Goal: Information Seeking & Learning: Learn about a topic

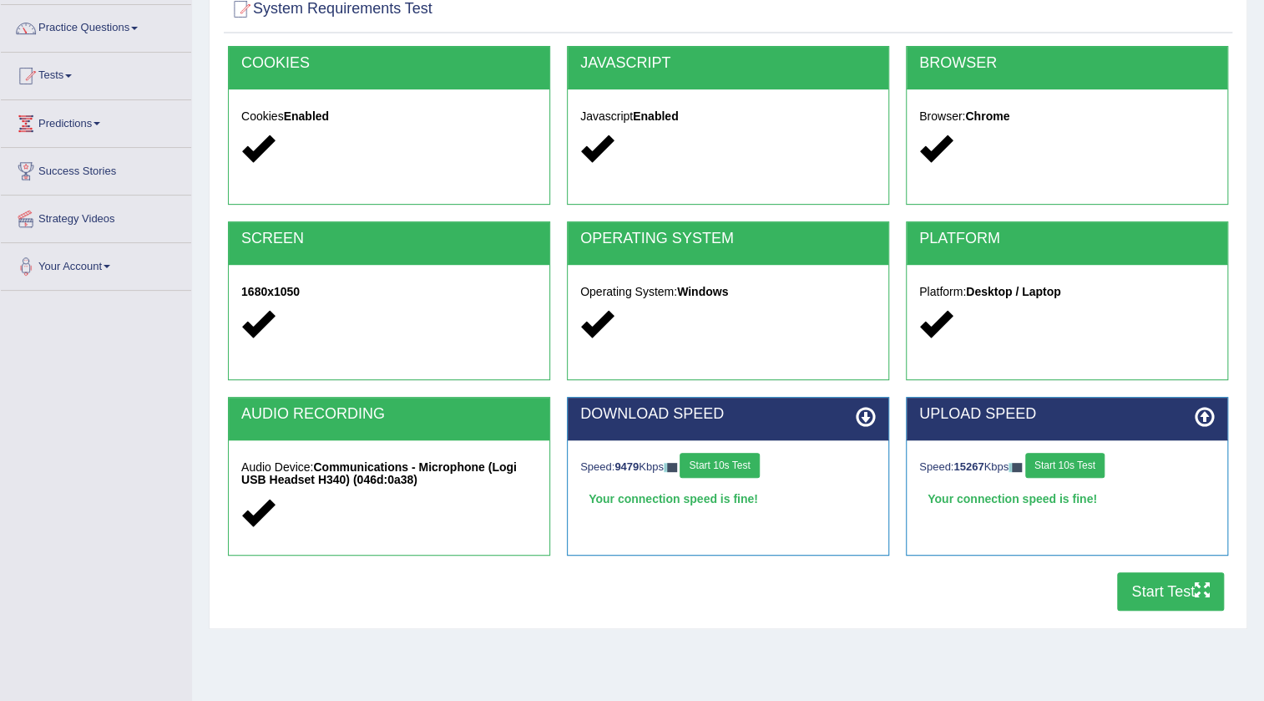
scroll to position [175, 0]
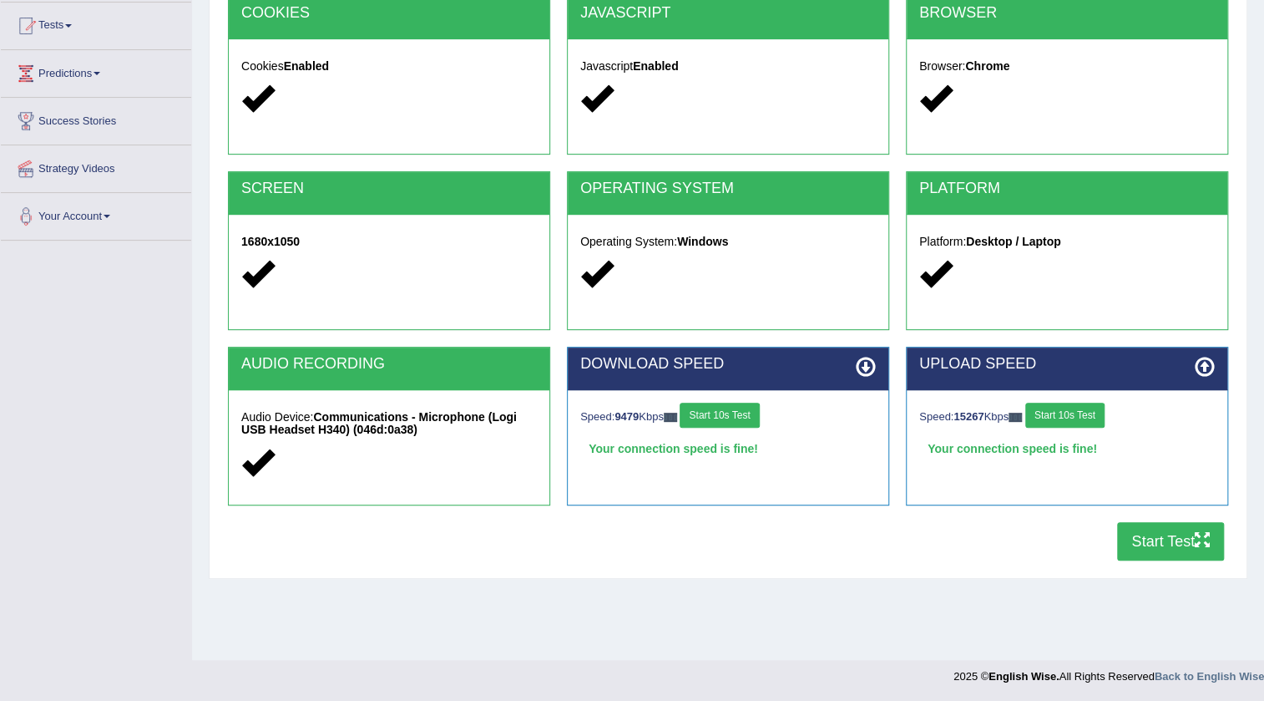
click at [1163, 532] on button "Start Test" at bounding box center [1170, 541] width 107 height 38
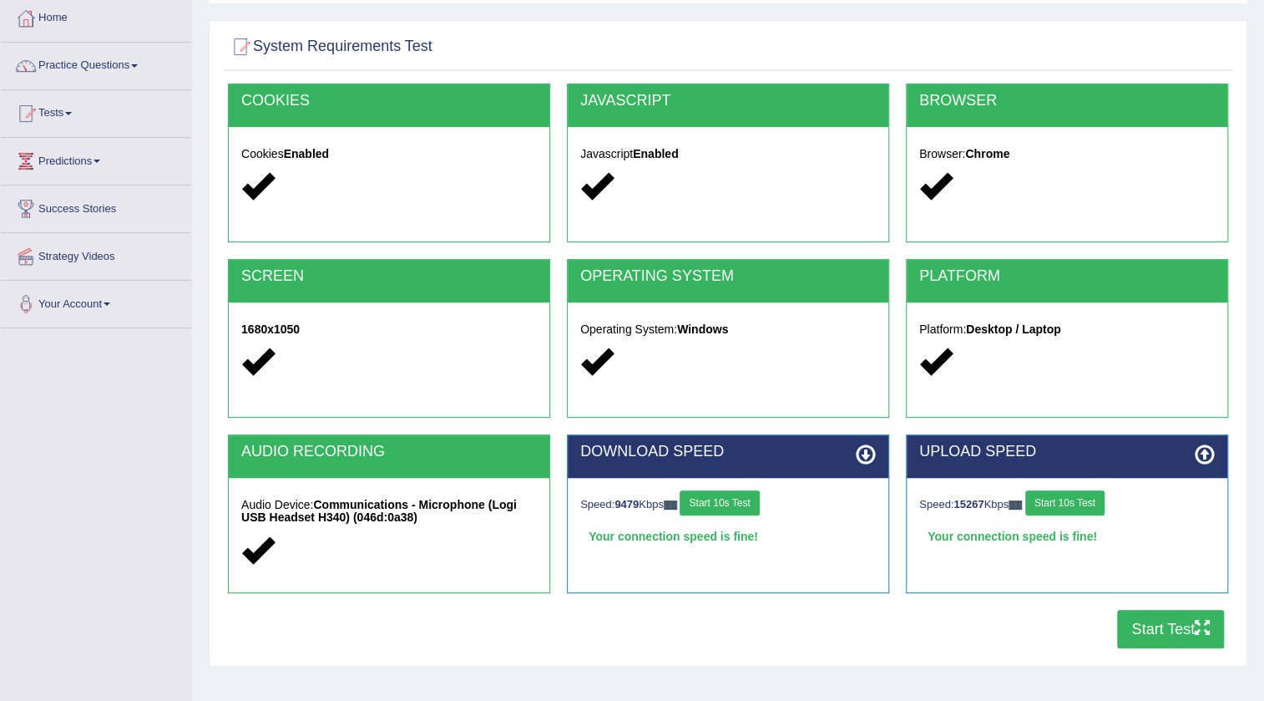
scroll to position [0, 0]
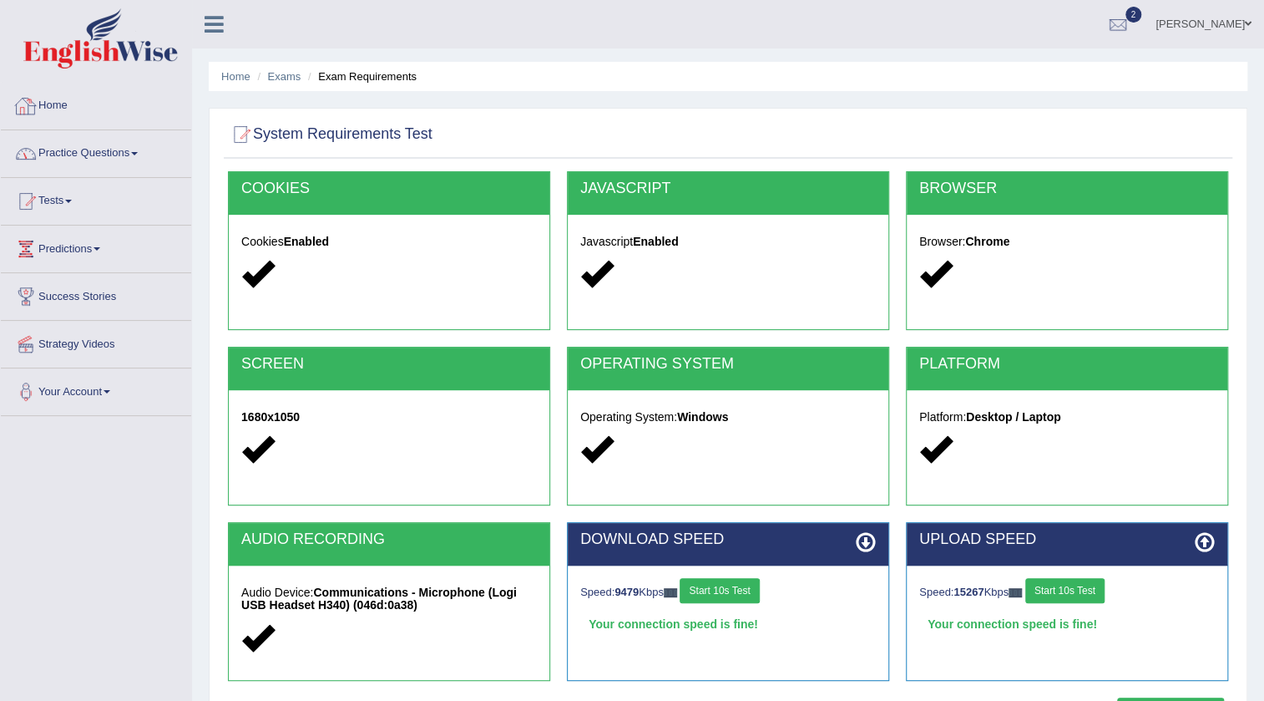
click at [83, 146] on link "Practice Questions" at bounding box center [96, 151] width 190 height 42
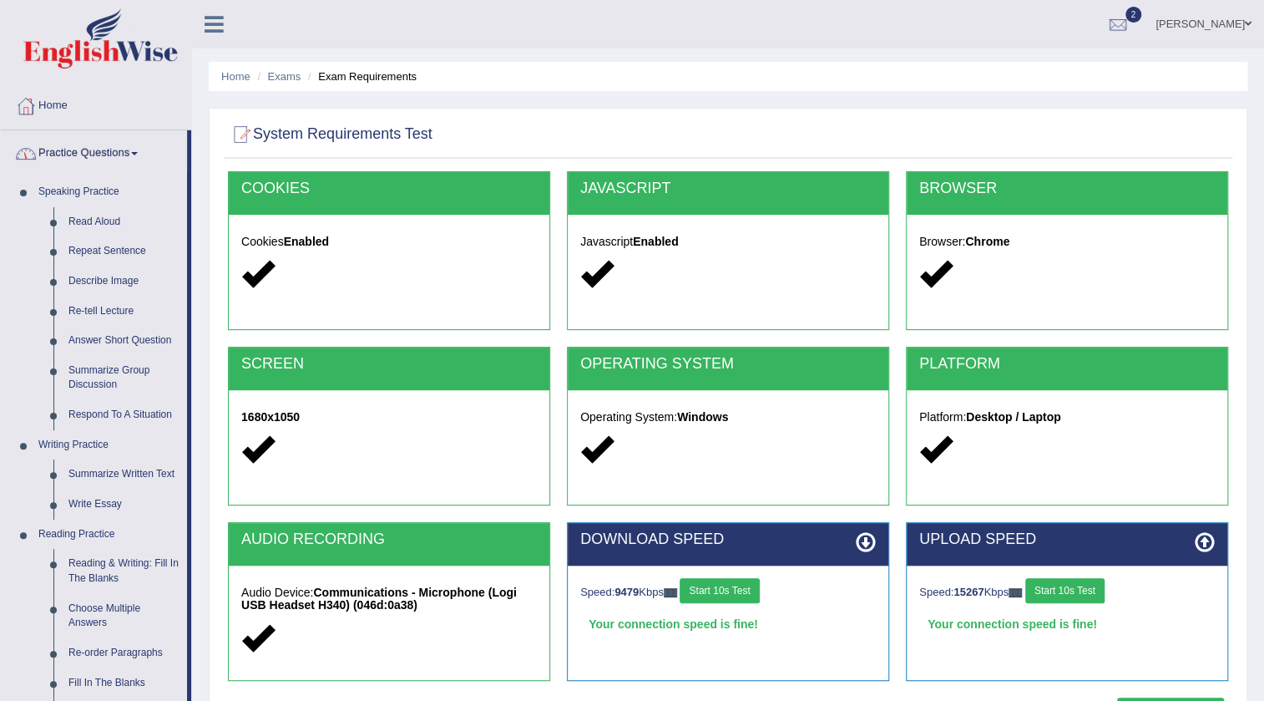
click at [117, 159] on link "Practice Questions" at bounding box center [94, 151] width 186 height 42
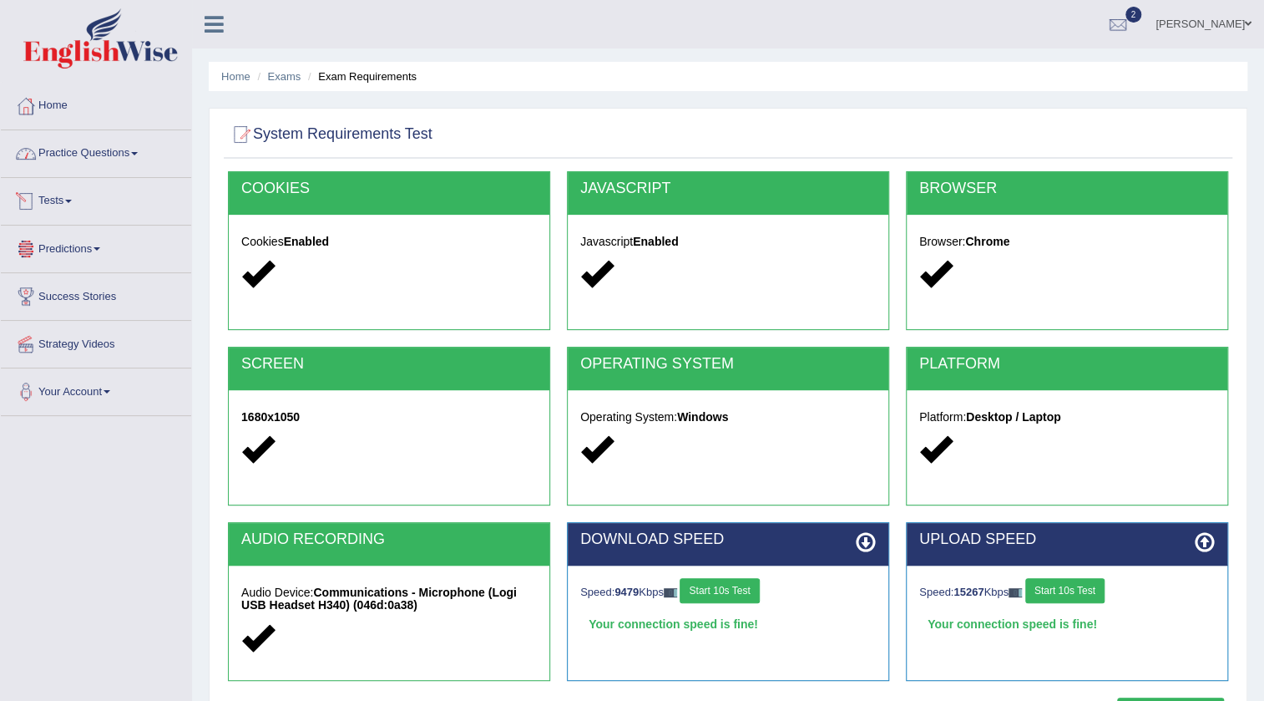
click at [72, 200] on span at bounding box center [68, 201] width 7 height 3
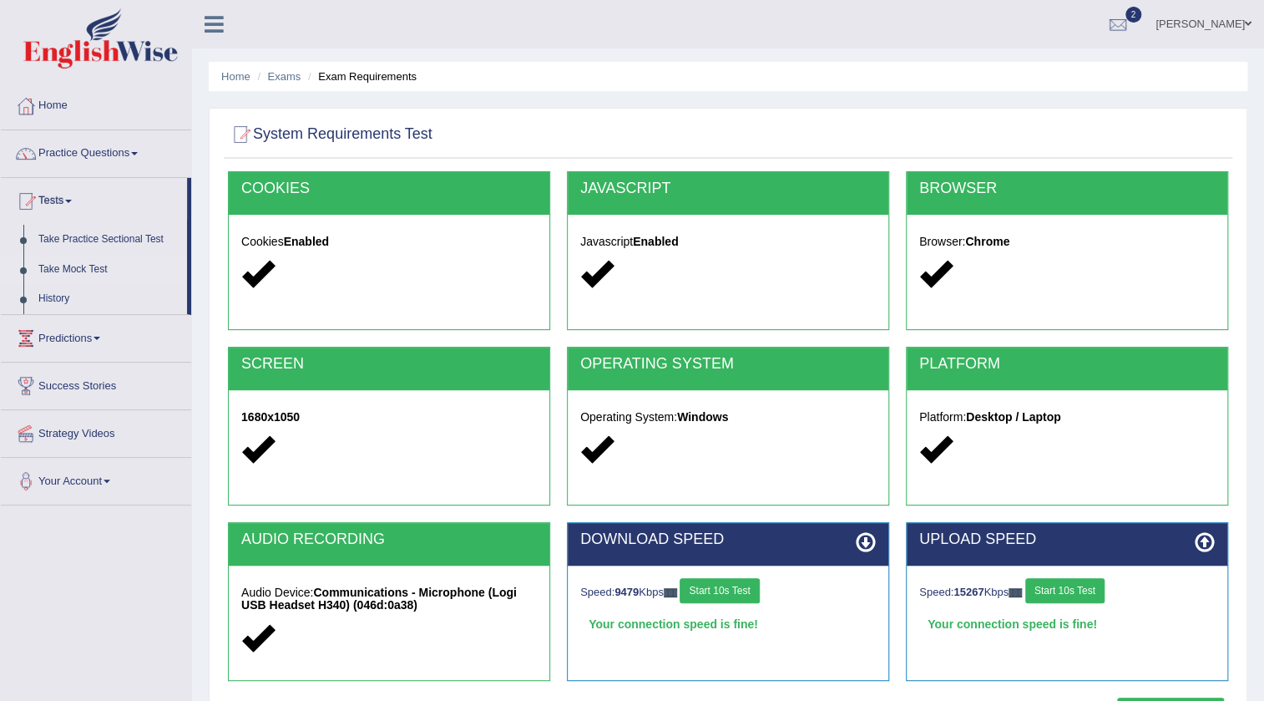
click at [91, 261] on link "Take Mock Test" at bounding box center [109, 270] width 156 height 30
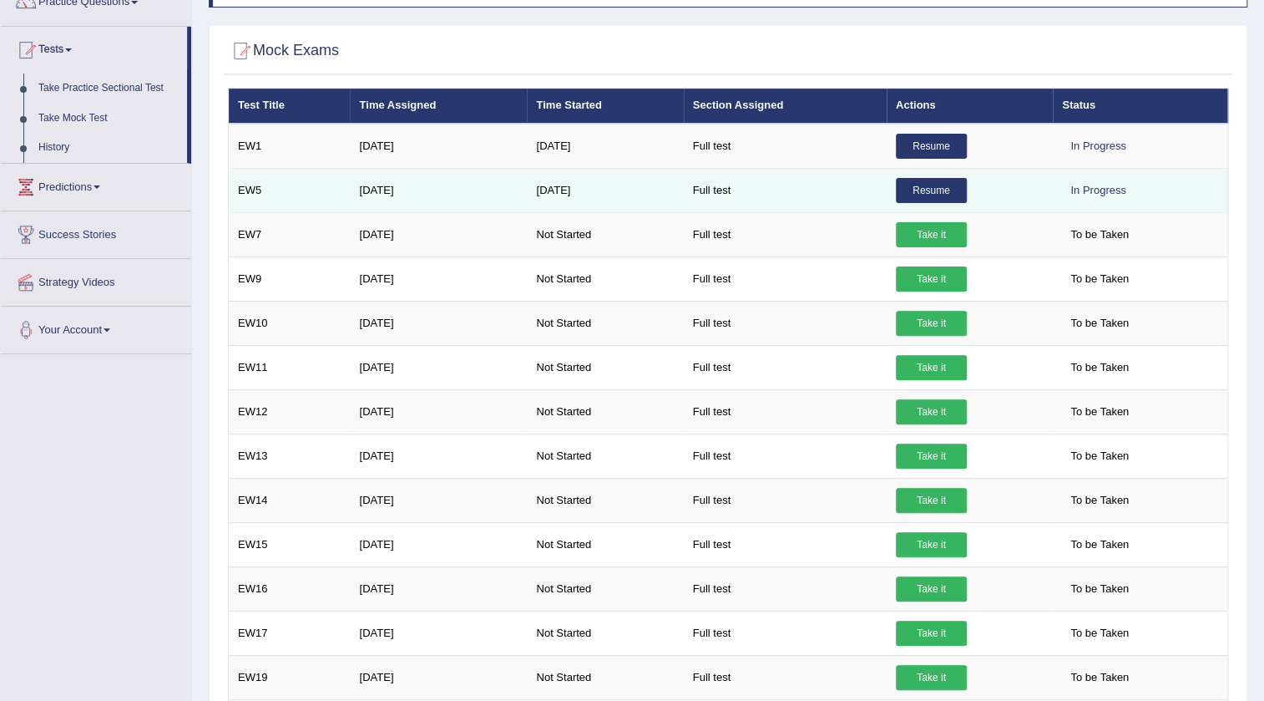
click at [930, 180] on link "Resume" at bounding box center [931, 190] width 71 height 25
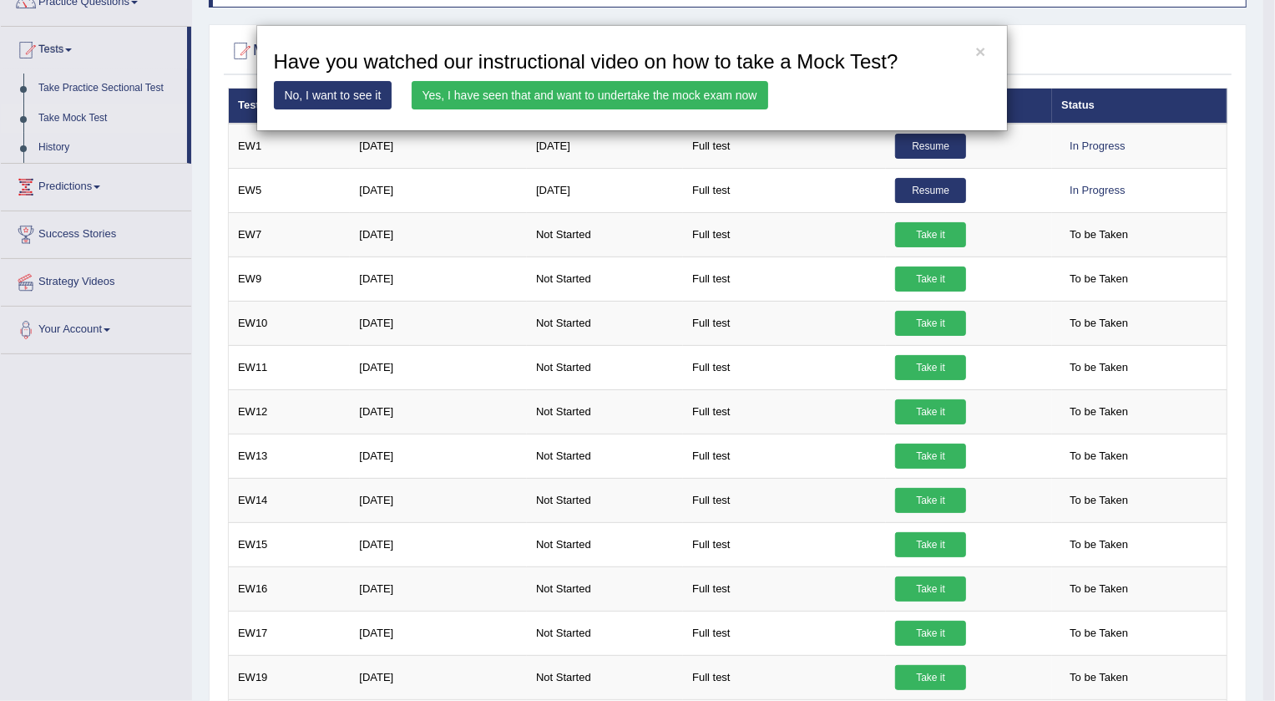
click at [654, 104] on link "Yes, I have seen that and want to undertake the mock exam now" at bounding box center [590, 95] width 357 height 28
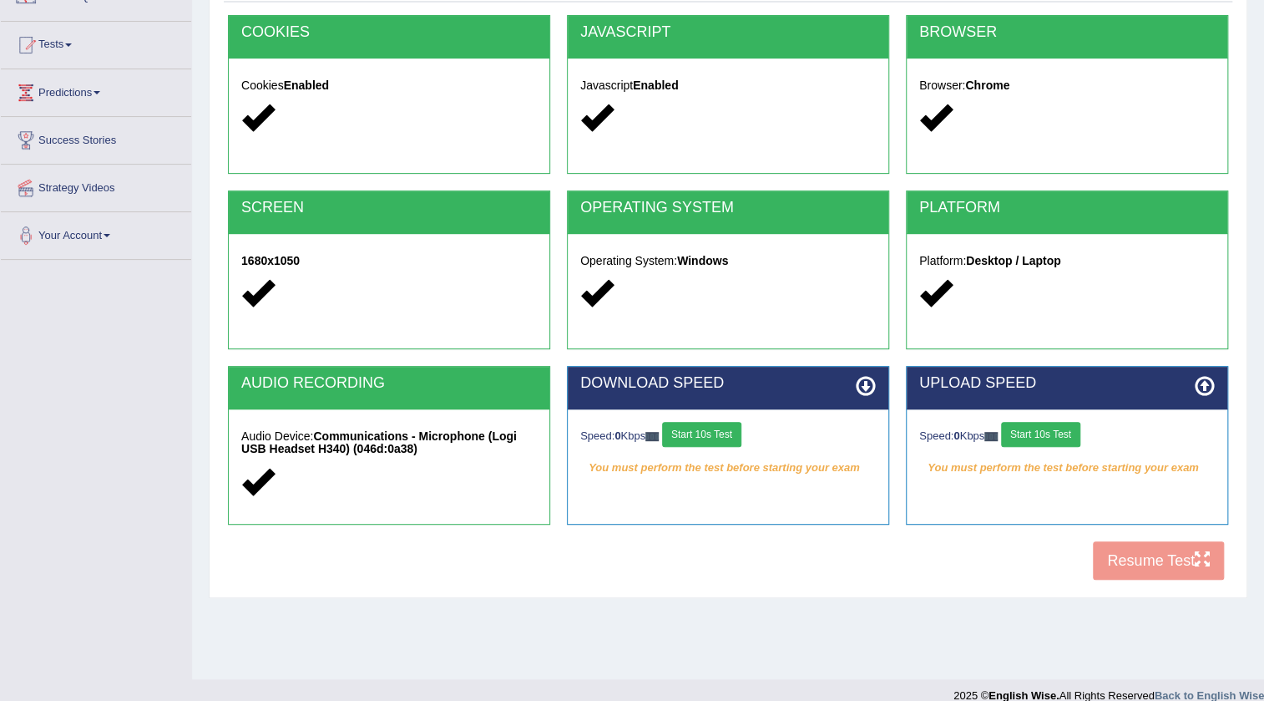
scroll to position [175, 0]
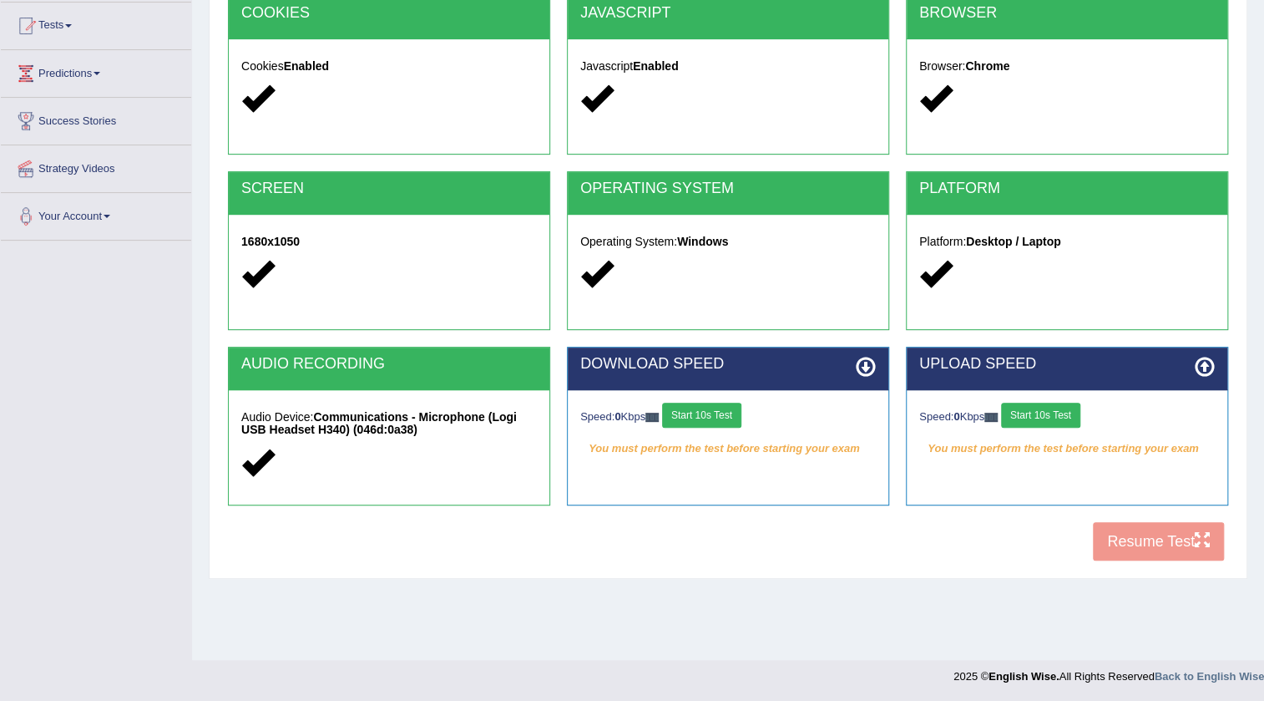
click at [738, 411] on button "Start 10s Test" at bounding box center [701, 414] width 79 height 25
click at [1060, 417] on button "Start 10s Test" at bounding box center [1040, 414] width 79 height 25
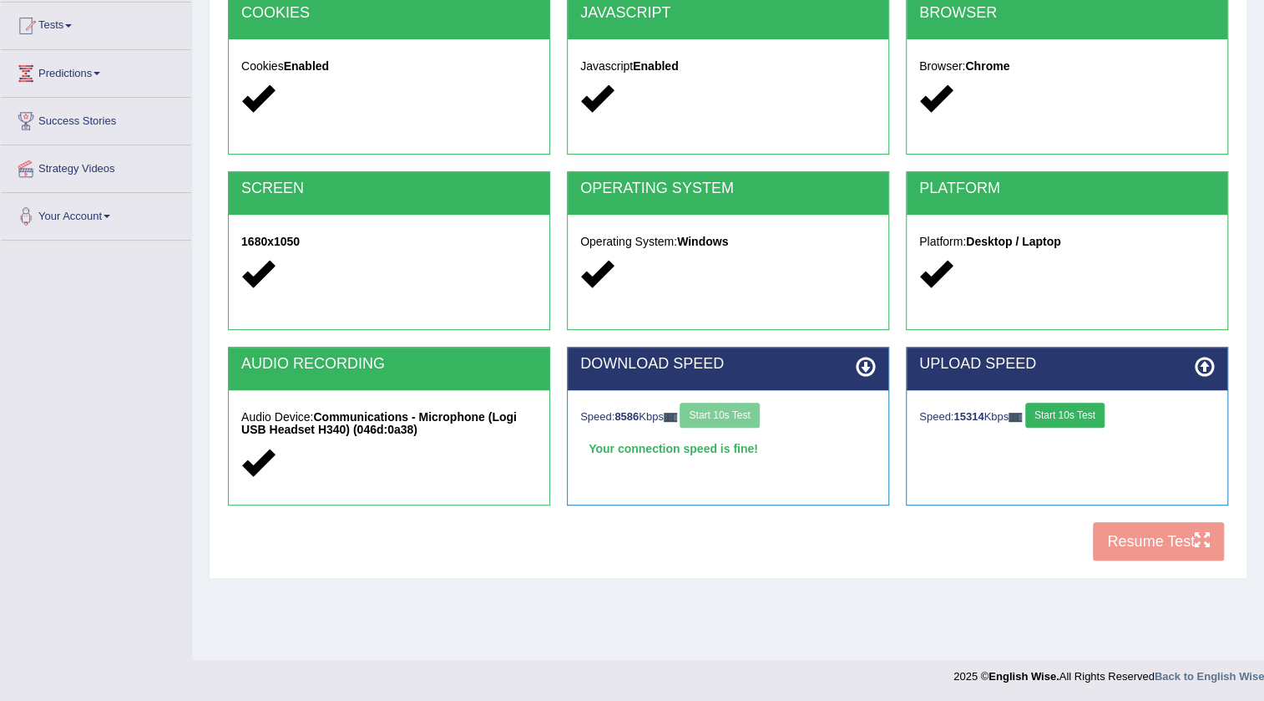
click at [1089, 412] on button "Start 10s Test" at bounding box center [1064, 414] width 79 height 25
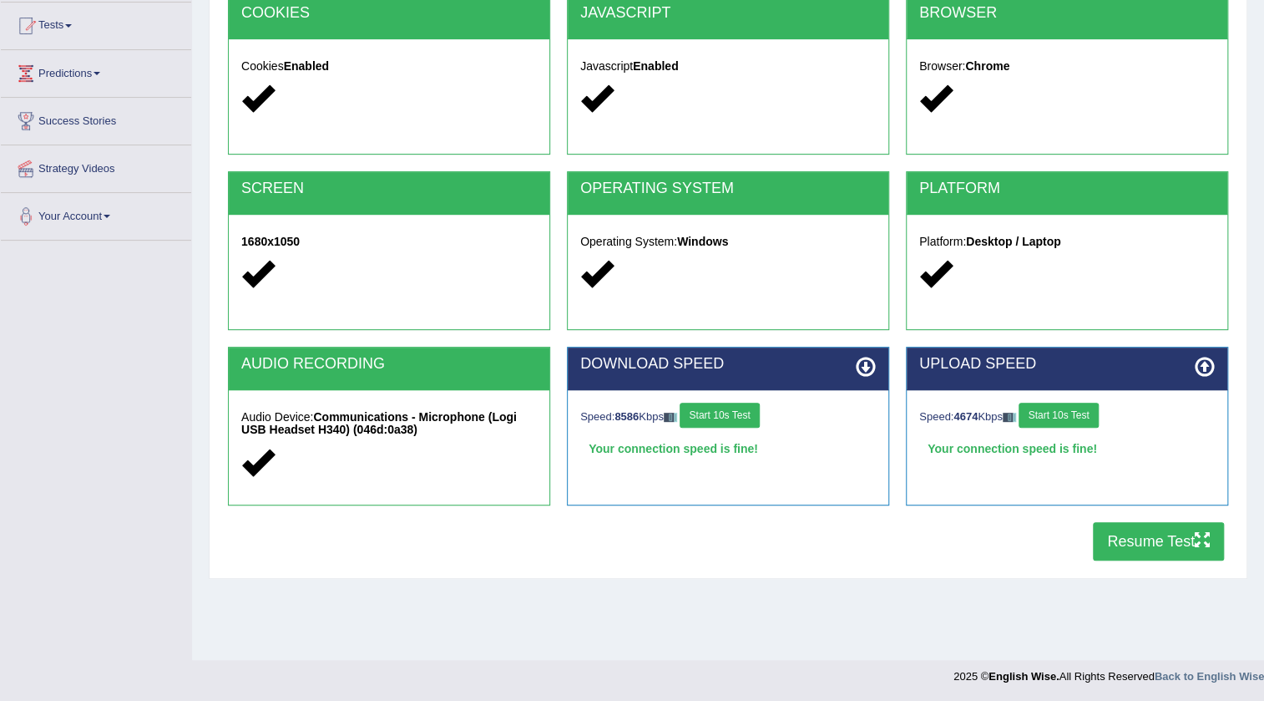
click at [1162, 534] on button "Resume Test" at bounding box center [1158, 541] width 131 height 38
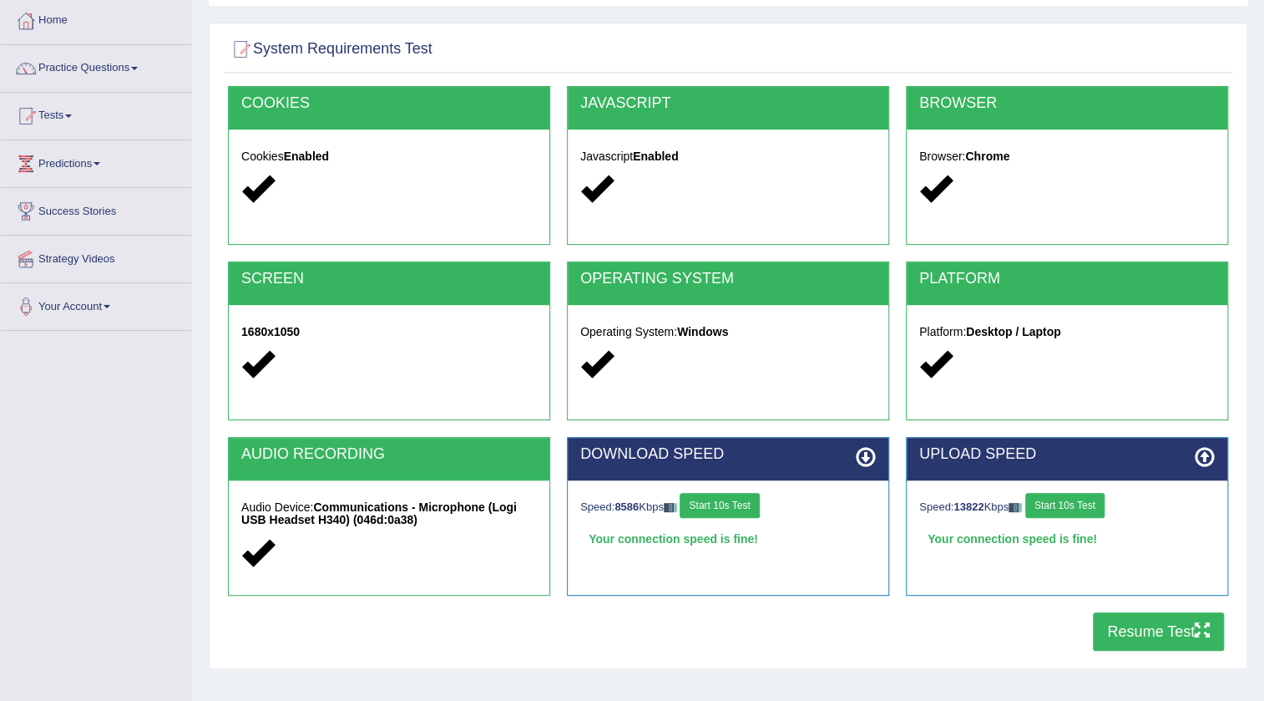
scroll to position [0, 0]
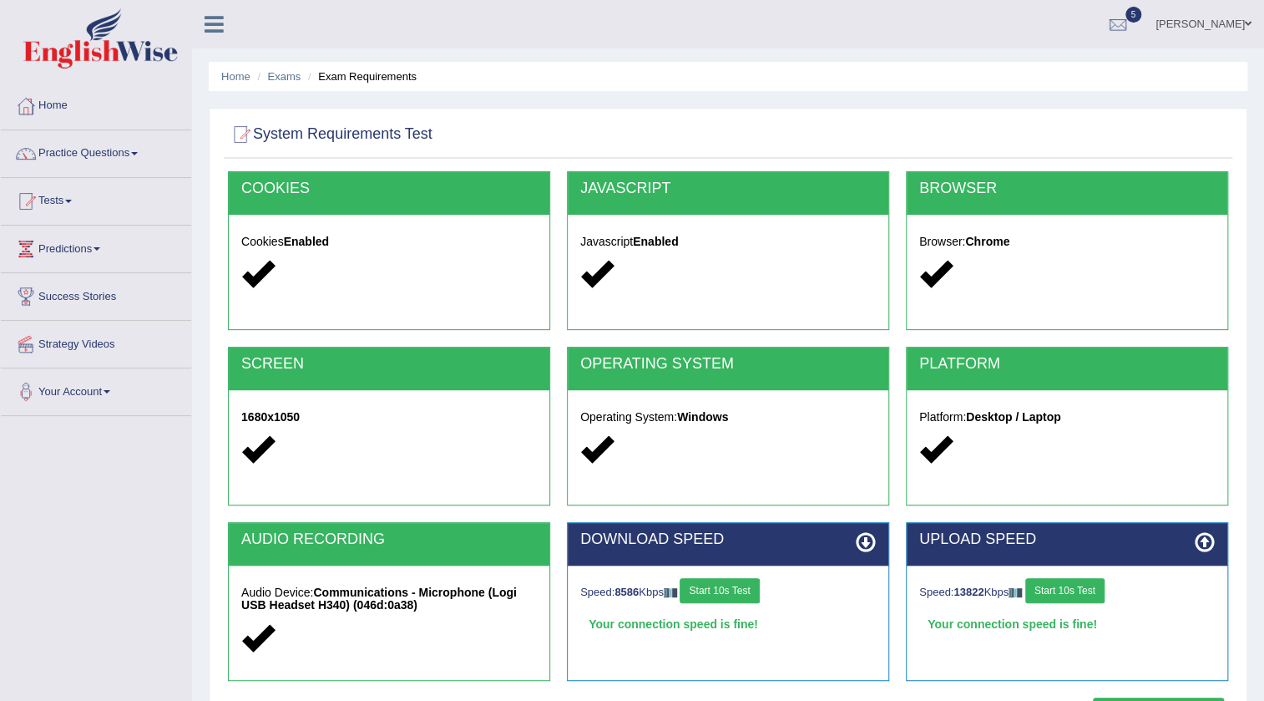
click at [1202, 17] on link "[PERSON_NAME]" at bounding box center [1203, 21] width 121 height 43
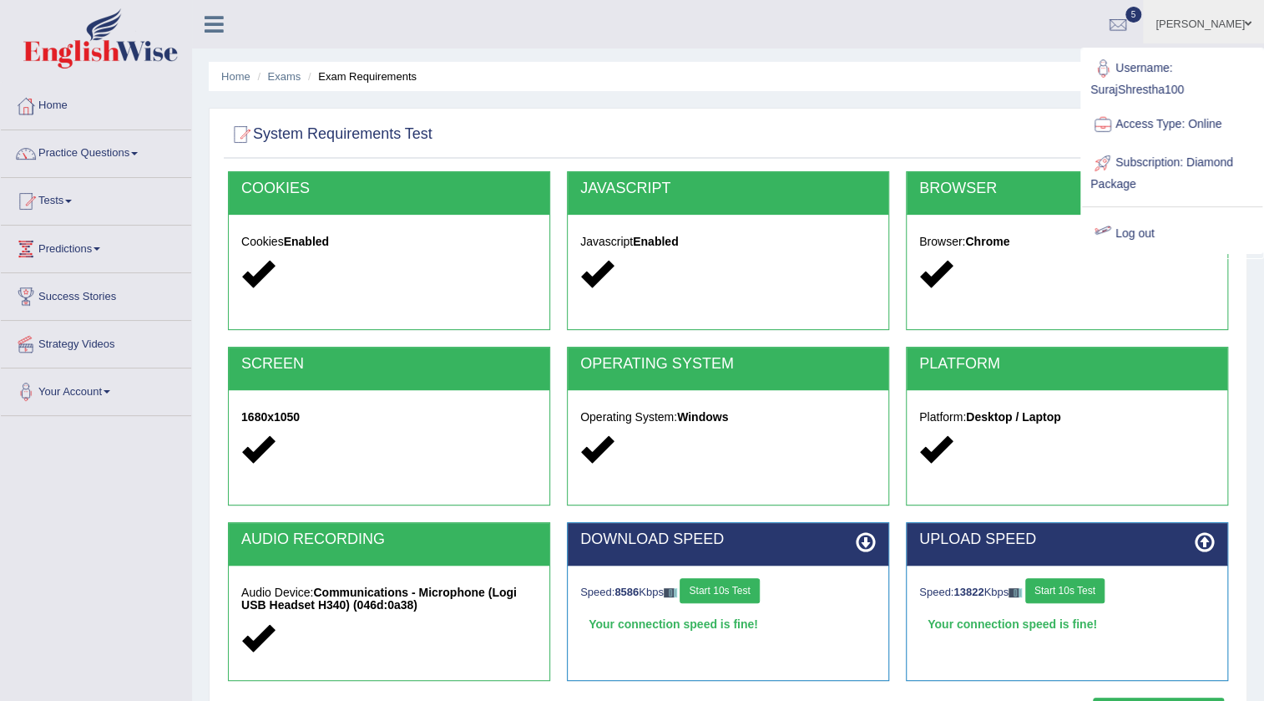
click at [1138, 230] on link "Log out" at bounding box center [1172, 234] width 180 height 38
